Goal: Check status

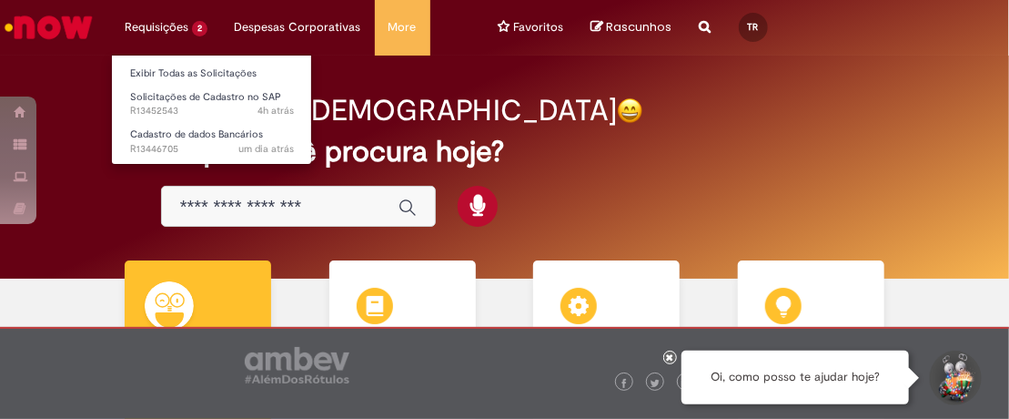
click at [196, 31] on li "Requisições 2 Exibir Todas as Solicitações Solicitações de Cadastro no SAP 4h a…" at bounding box center [166, 27] width 110 height 55
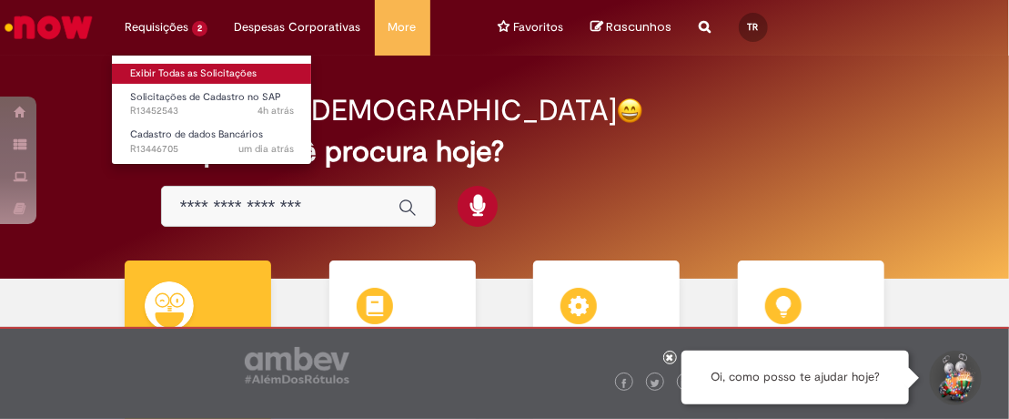
click at [192, 76] on link "Exibir Todas as Solicitações" at bounding box center [212, 74] width 200 height 20
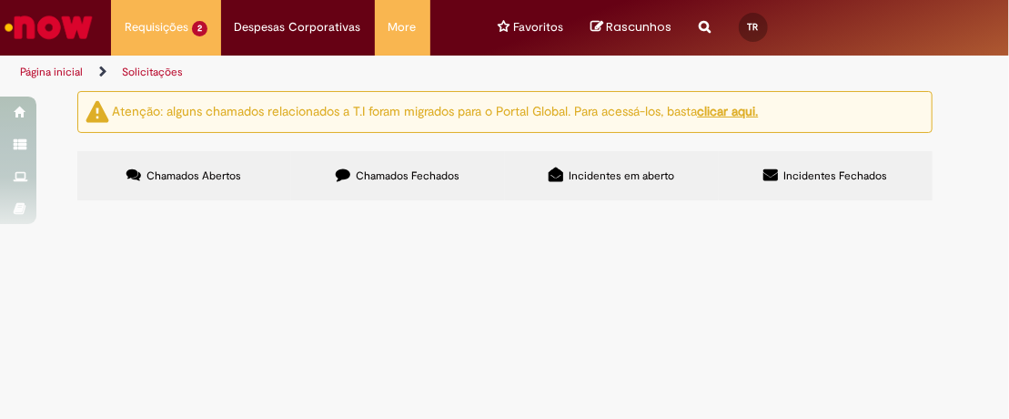
scroll to position [35, 0]
click at [0, 0] on span "Cadastrar conta corrente para reembolsos; Ag: 3933 Cc: 01085863-9" at bounding box center [0, 0] width 0 height 0
click at [0, 0] on span "Solicitações de Cadastro no SAP" at bounding box center [0, 0] width 0 height 0
click at [0, 0] on span "R13452543" at bounding box center [0, 0] width 0 height 0
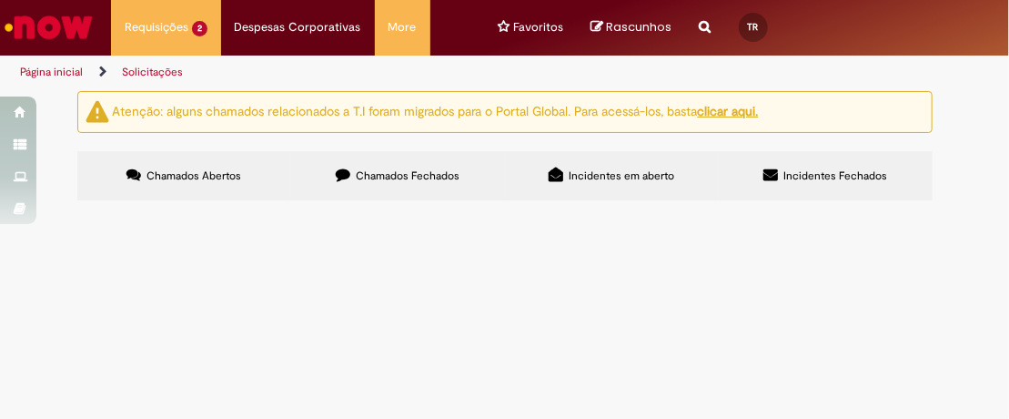
click at [0, 0] on span "R13452543" at bounding box center [0, 0] width 0 height 0
